Goal: Information Seeking & Learning: Check status

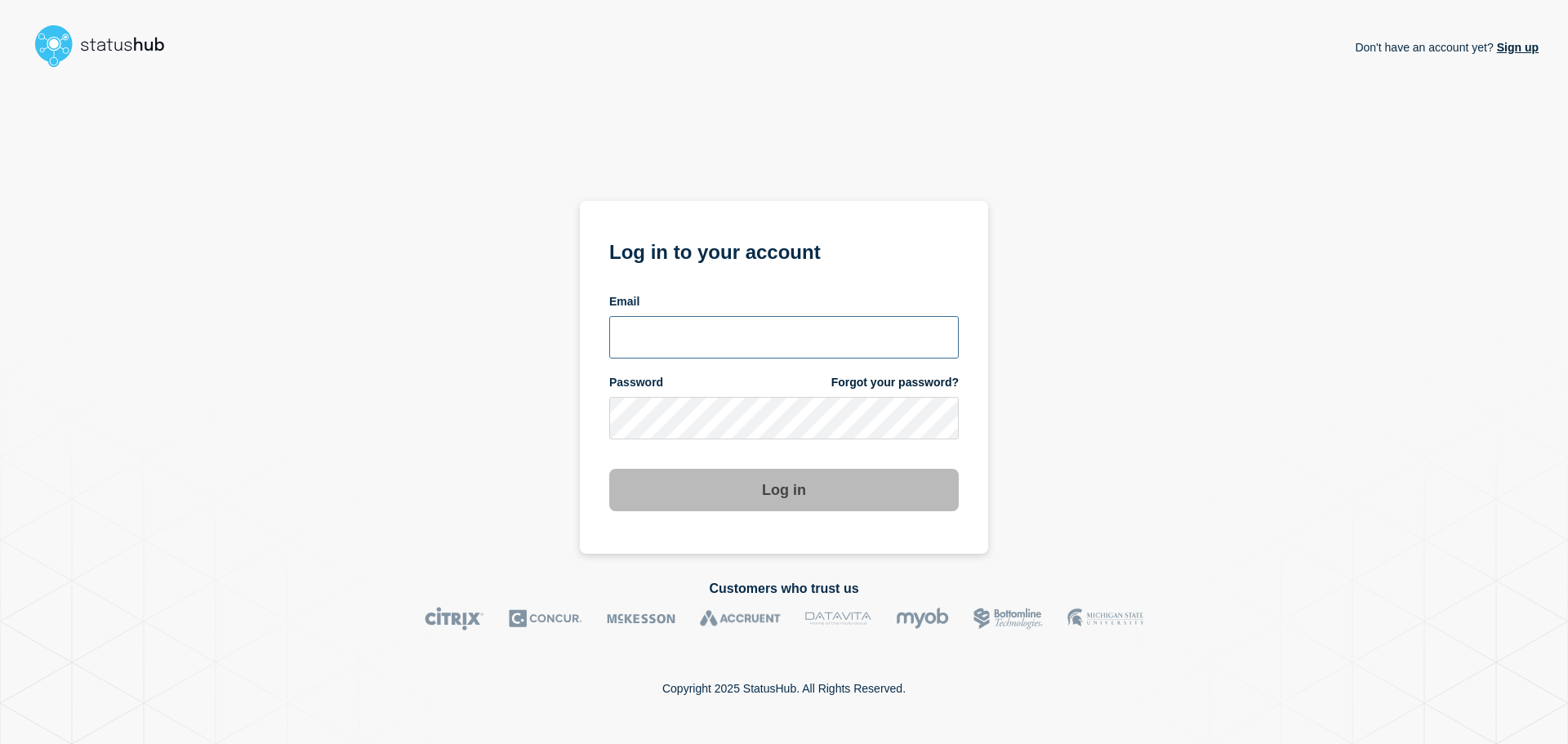
type input "xandra.martens@conexon.us"
click at [788, 493] on button "Log in" at bounding box center [784, 490] width 350 height 43
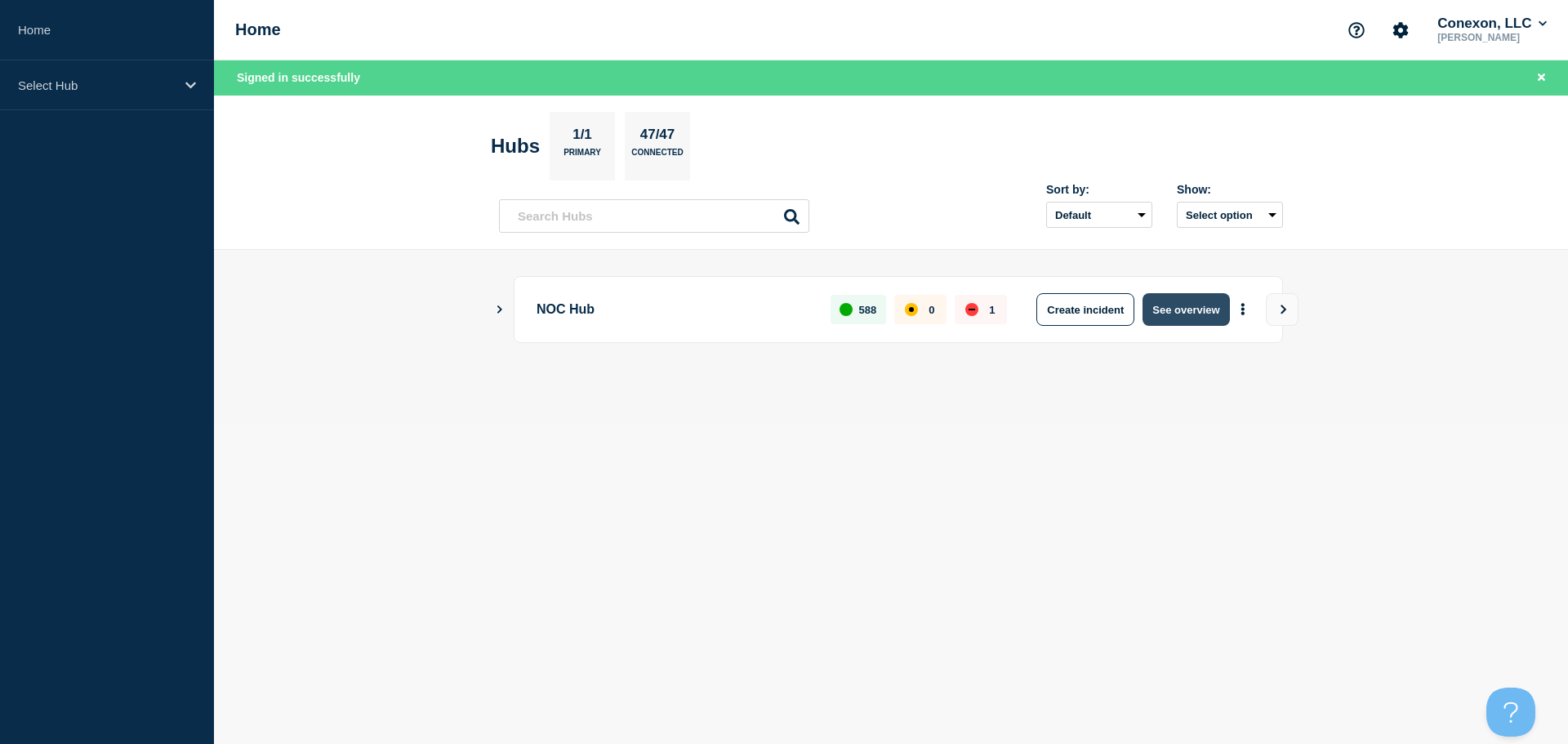
click at [1168, 300] on button "See overview" at bounding box center [1186, 309] width 87 height 33
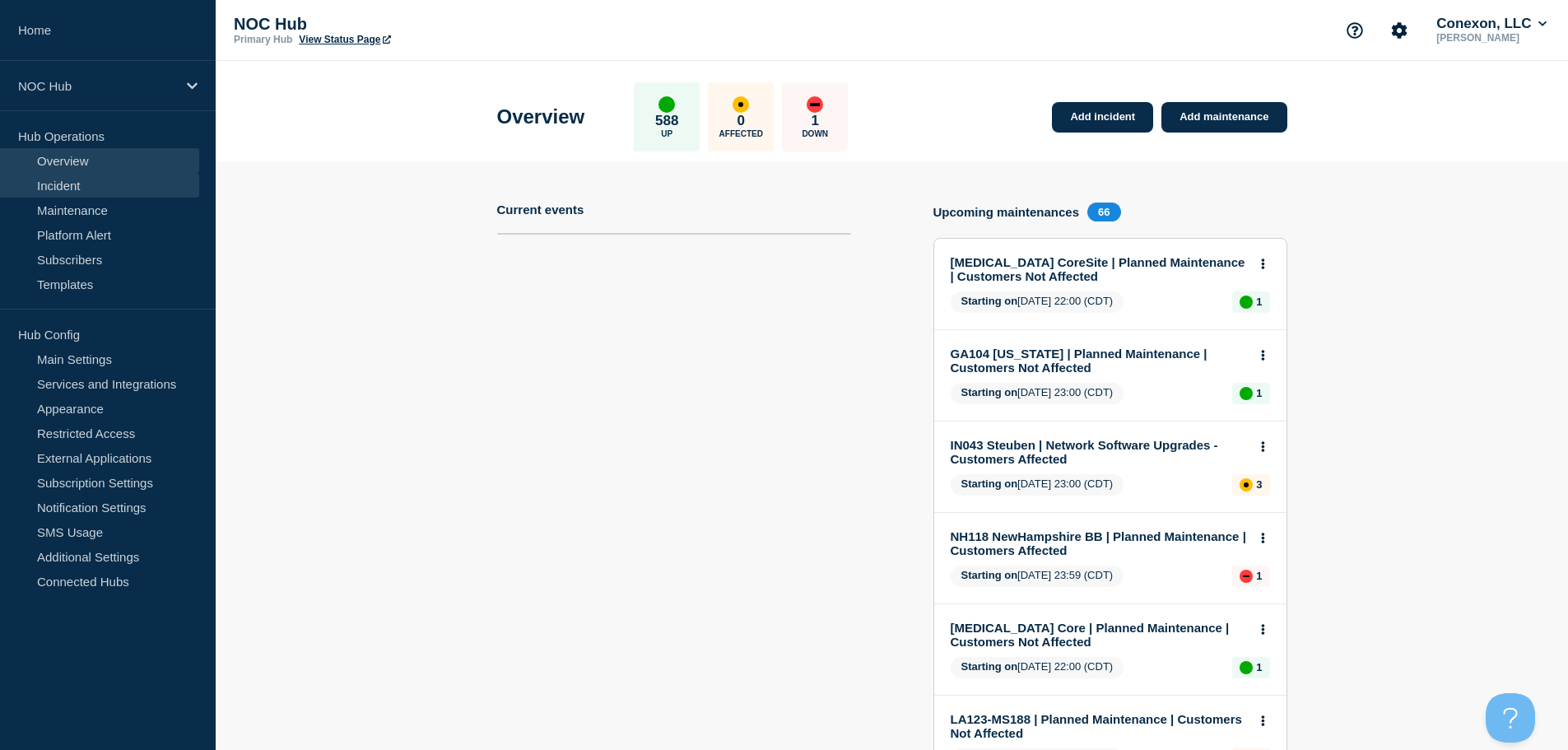
click at [94, 190] on link "Incident" at bounding box center [99, 185] width 199 height 25
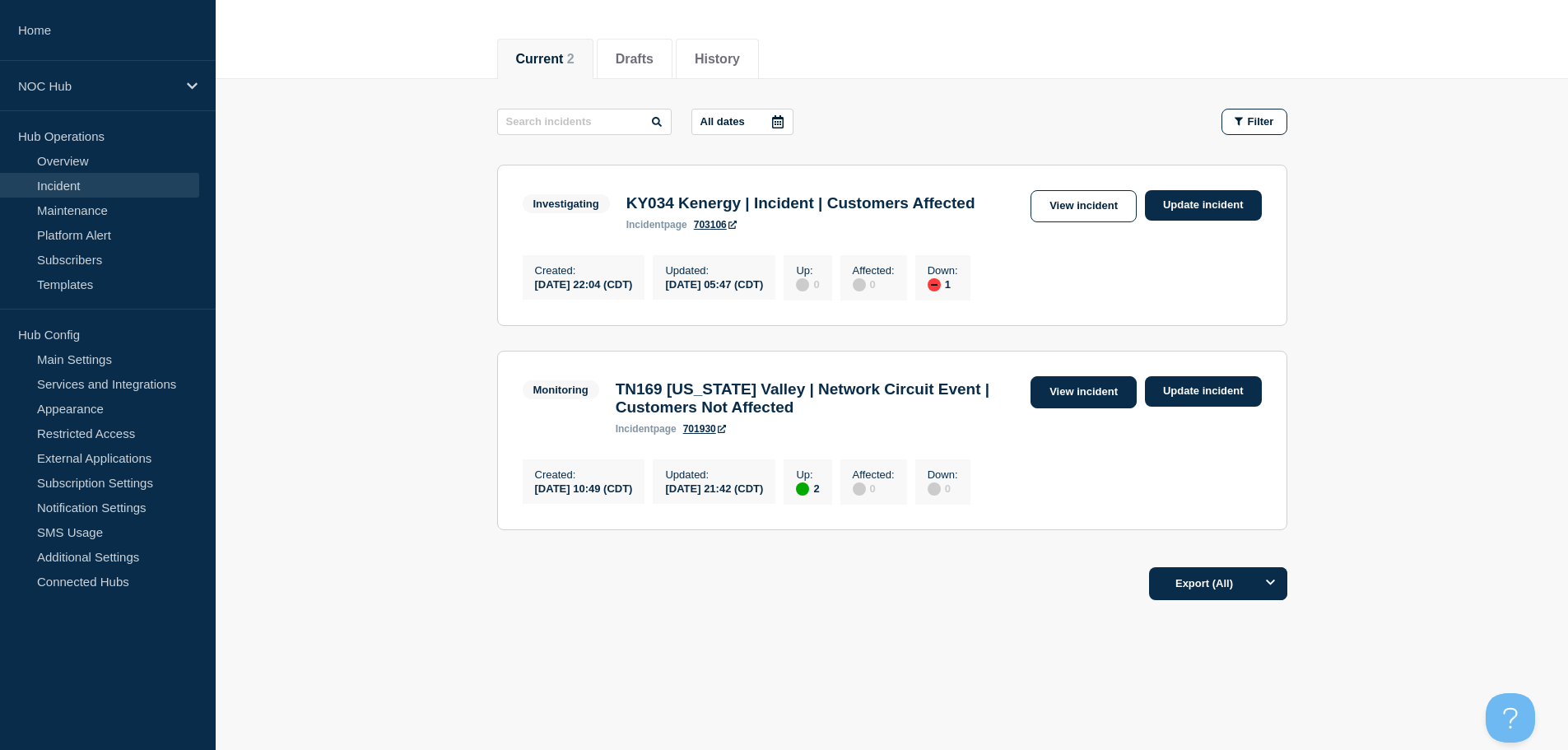
scroll to position [214, 0]
click at [1091, 191] on link "View incident" at bounding box center [1083, 207] width 106 height 32
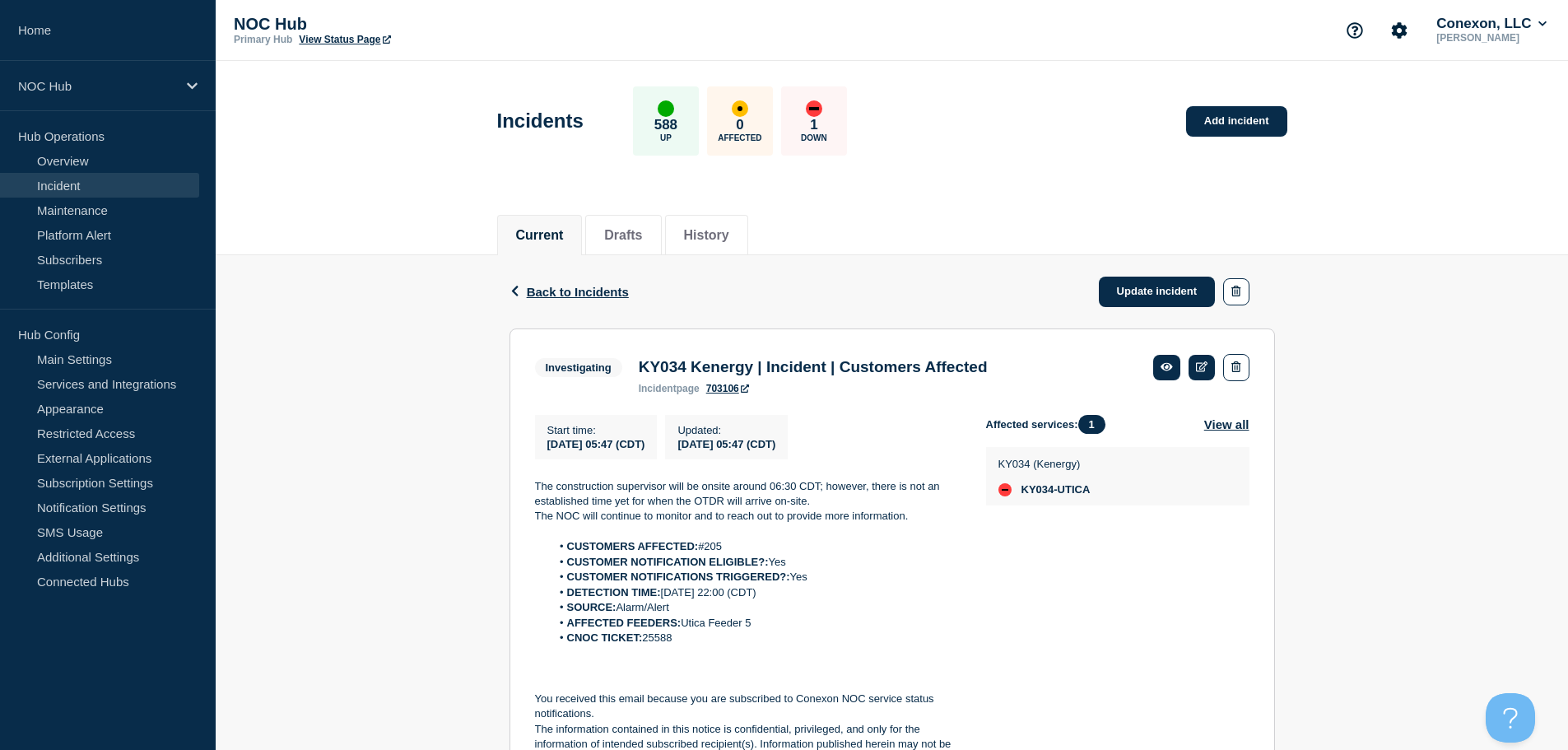
click at [1363, 573] on div "Back Back to Incidents Update incident Investigating KY034 Kenergy | Incident |…" at bounding box center [892, 652] width 1353 height 793
click at [79, 188] on link "Incident" at bounding box center [99, 185] width 199 height 25
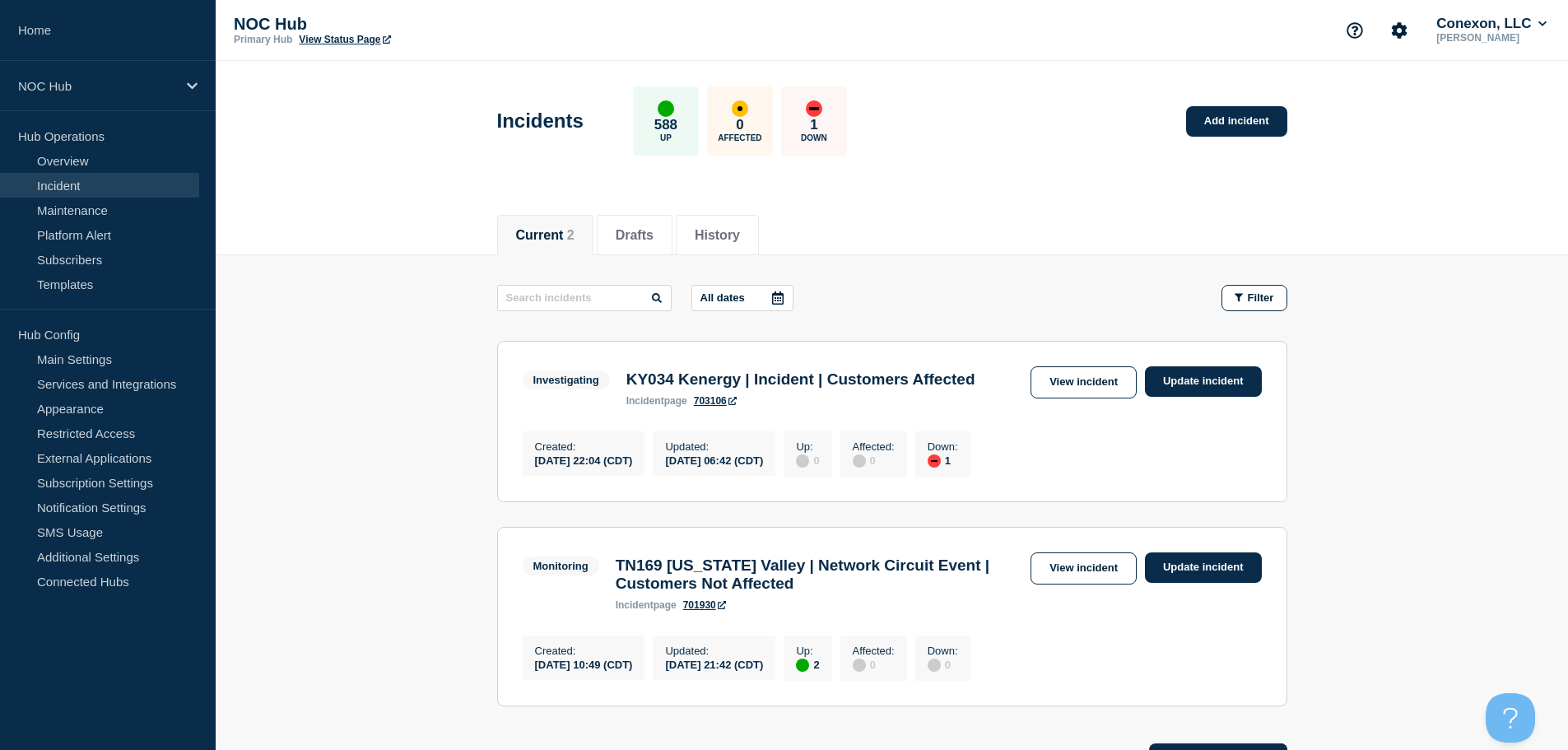
click at [1507, 177] on header "Incidents 588 Up 0 Affected 1 Down Add incident" at bounding box center [892, 130] width 1353 height 137
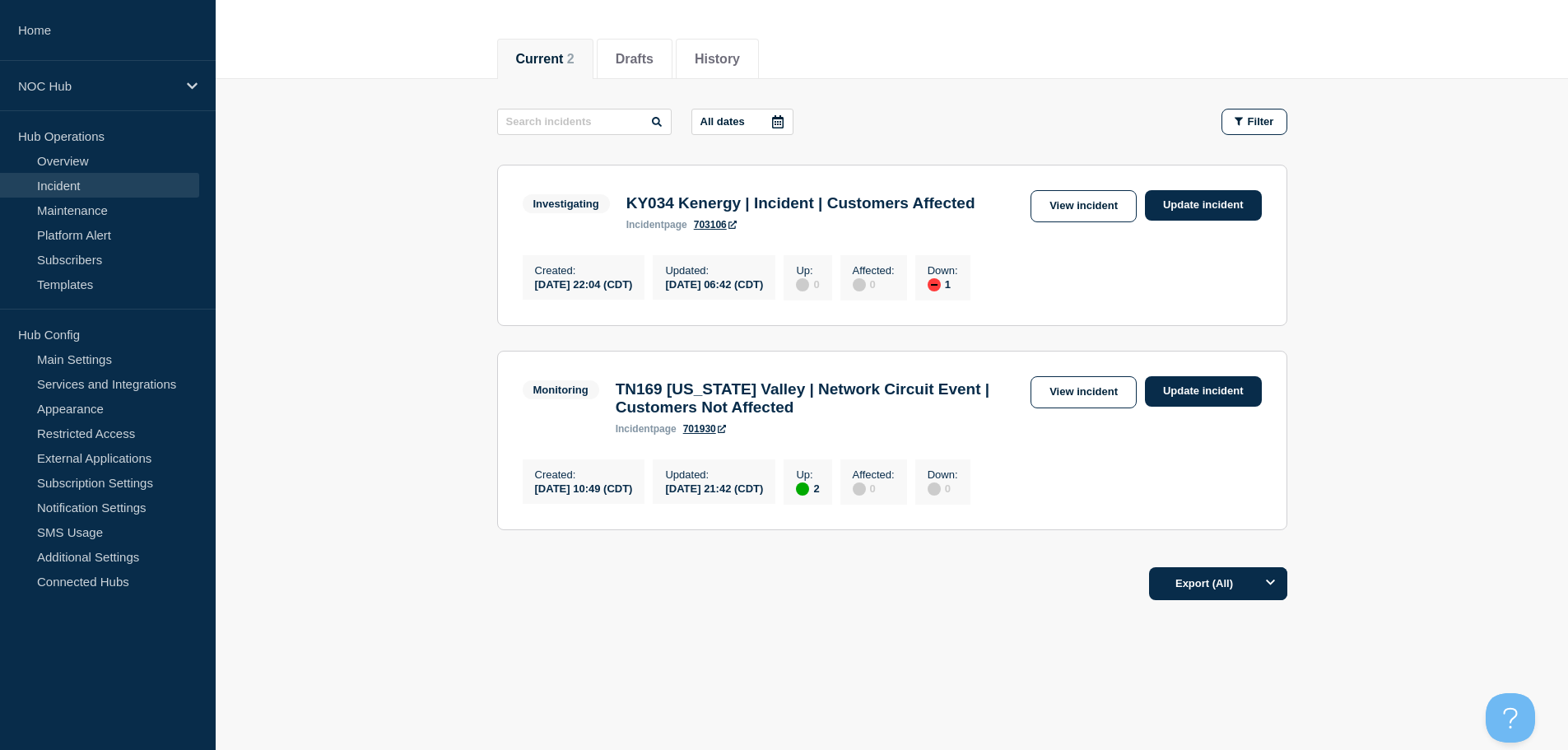
scroll to position [203, 0]
